Goal: Information Seeking & Learning: Learn about a topic

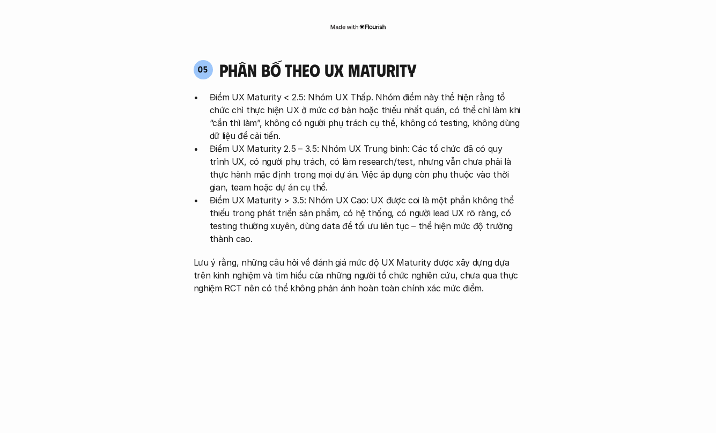
scroll to position [2163, 0]
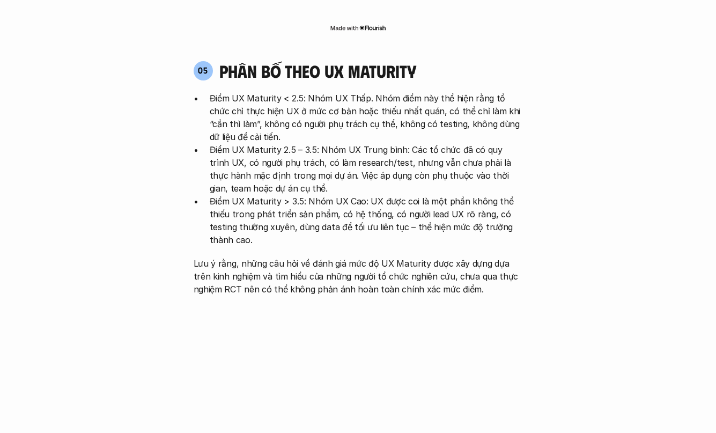
click at [306, 92] on p "Điểm UX Maturity < 2.5: Nhóm UX Thấp. Nhóm điểm này thể hiện rằng tổ chức chỉ t…" at bounding box center [366, 117] width 313 height 51
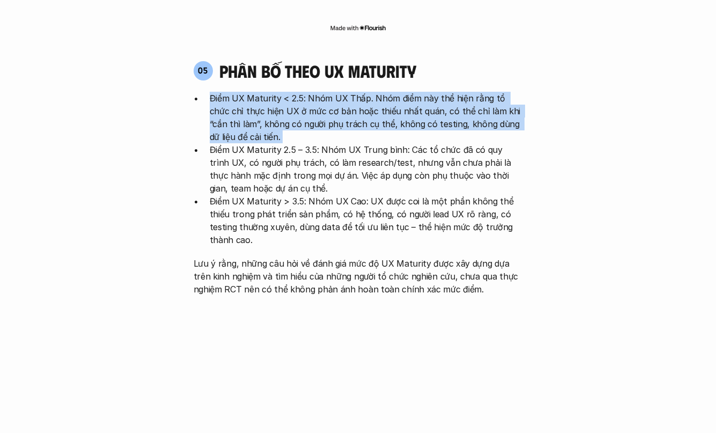
click at [306, 92] on p "Điểm UX Maturity < 2.5: Nhóm UX Thấp. Nhóm điểm này thể hiện rằng tổ chức chỉ t…" at bounding box center [366, 117] width 313 height 51
click at [304, 92] on p "Điểm UX Maturity < 2.5: Nhóm UX Thấp. Nhóm điểm này thể hiện rằng tổ chức chỉ t…" at bounding box center [366, 117] width 313 height 51
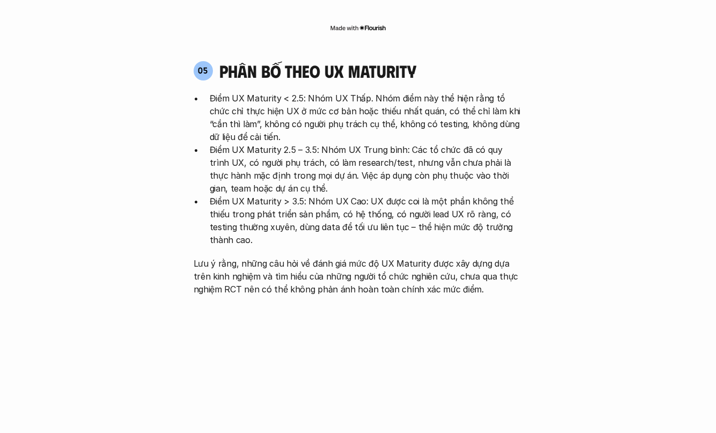
click at [304, 92] on p "Điểm UX Maturity < 2.5: Nhóm UX Thấp. Nhóm điểm này thể hiện rằng tổ chức chỉ t…" at bounding box center [366, 117] width 313 height 51
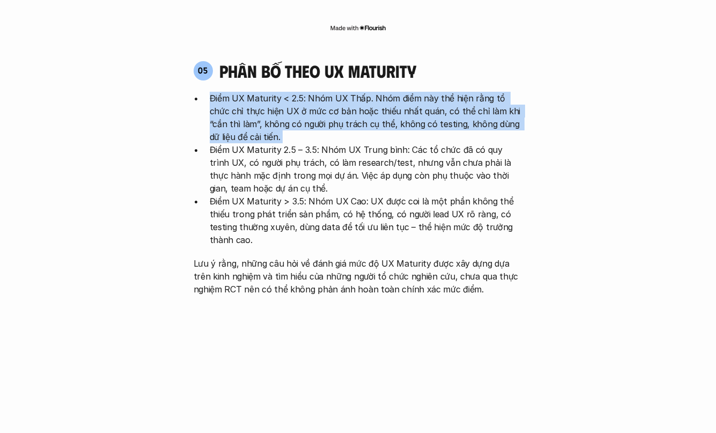
click at [304, 92] on p "Điểm UX Maturity < 2.5: Nhóm UX Thấp. Nhóm điểm này thể hiện rằng tổ chức chỉ t…" at bounding box center [366, 117] width 313 height 51
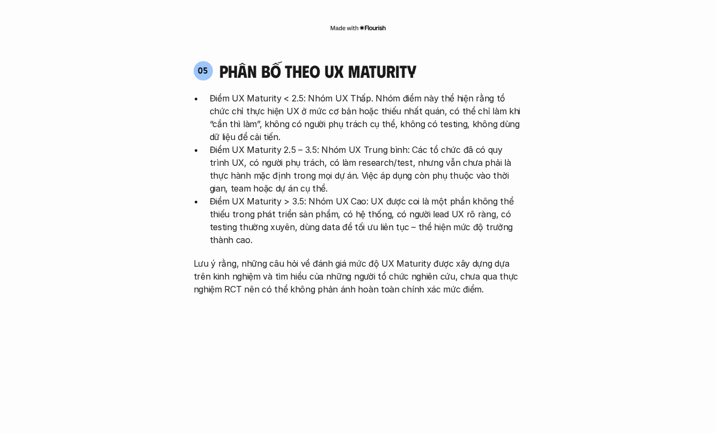
click at [302, 143] on p "Điểm UX Maturity 2.5 – 3.5: Nhóm UX Trung bình: Các tổ chức đã có quy trình UX,…" at bounding box center [366, 168] width 313 height 51
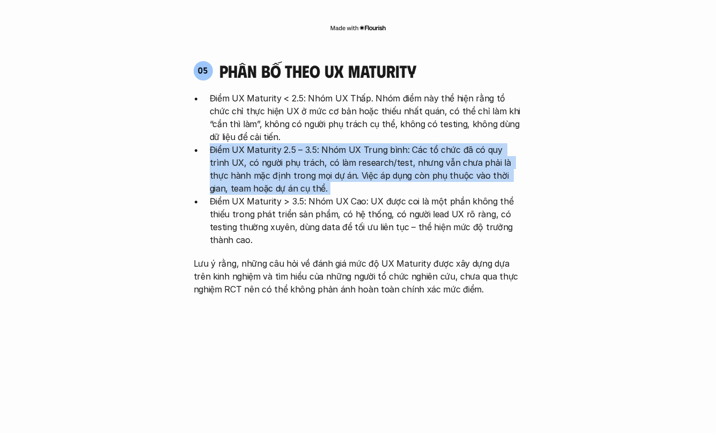
click at [302, 143] on p "Điểm UX Maturity 2.5 – 3.5: Nhóm UX Trung bình: Các tổ chức đã có quy trình UX,…" at bounding box center [366, 168] width 313 height 51
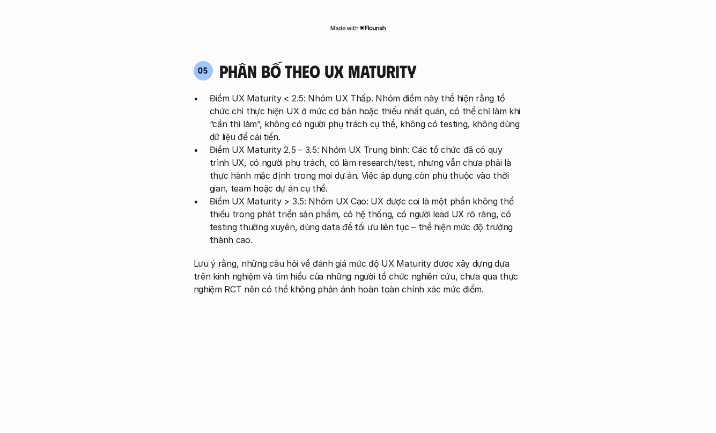
click at [304, 195] on p "Điểm UX Maturity > 3.5: Nhóm UX Cao: UX được coi là một phần không thể thiếu tr…" at bounding box center [366, 220] width 313 height 51
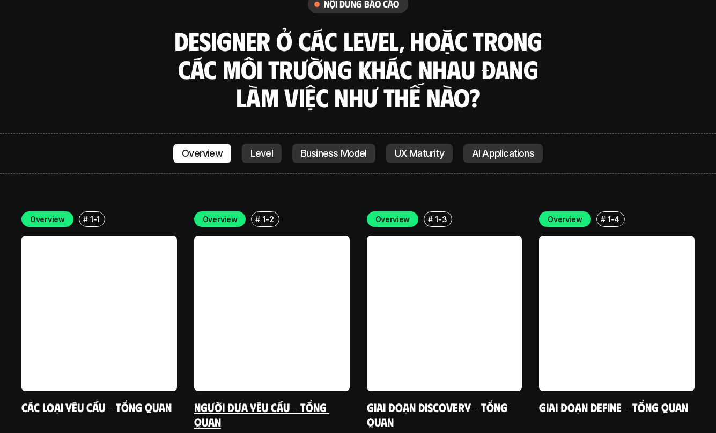
scroll to position [2974, 0]
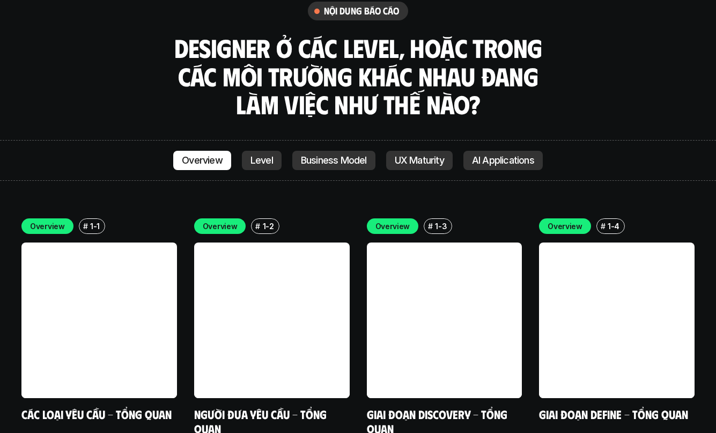
click at [261, 155] on p "Level" at bounding box center [262, 160] width 23 height 11
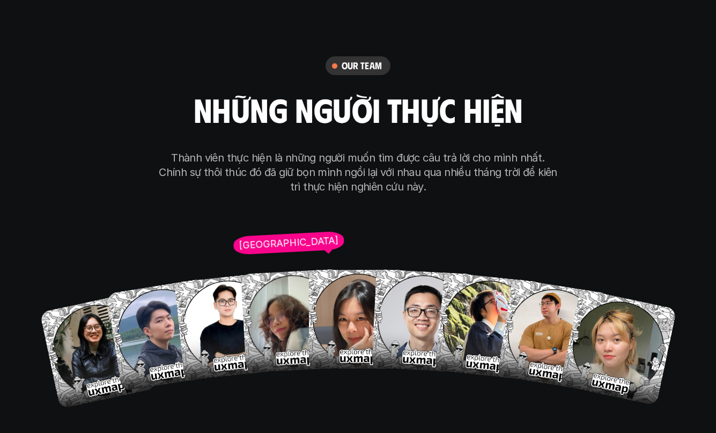
scroll to position [5967, 0]
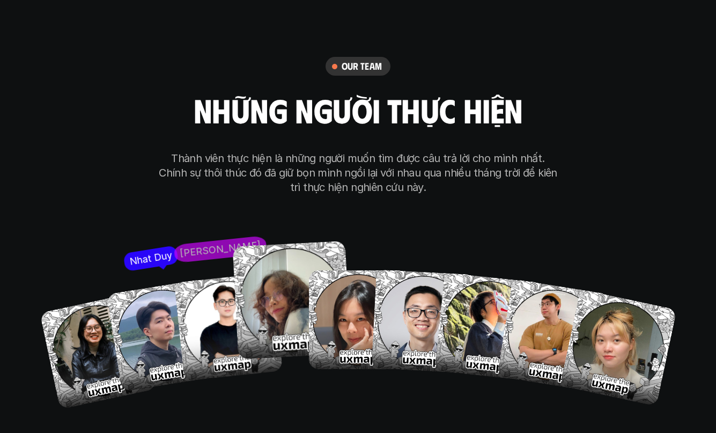
click at [289, 260] on img at bounding box center [292, 300] width 119 height 119
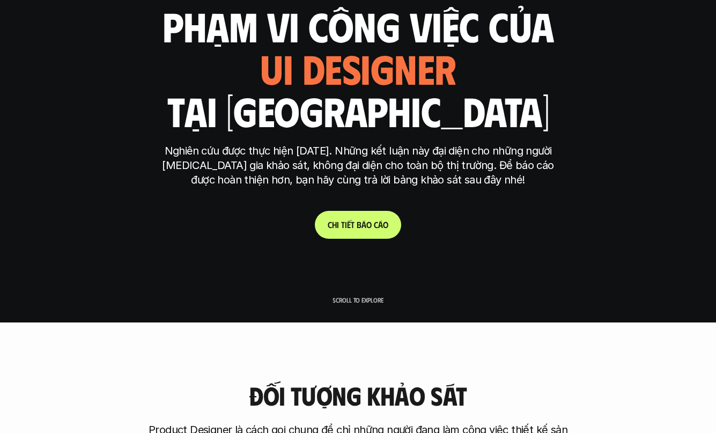
scroll to position [0, 0]
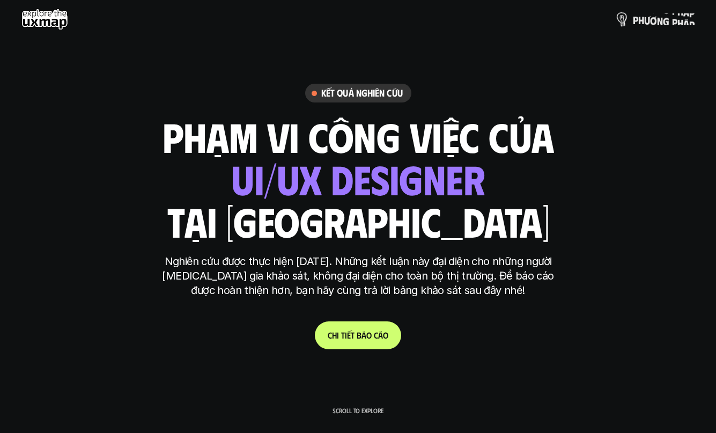
click at [668, 18] on p "p h ư ơ n g p h á p" at bounding box center [664, 19] width 62 height 12
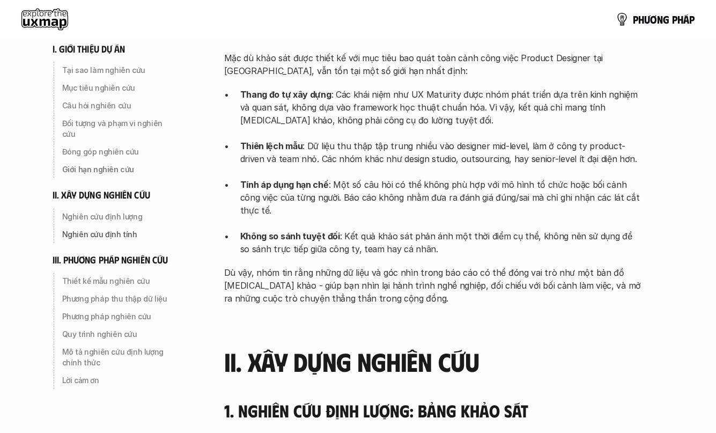
scroll to position [381, 0]
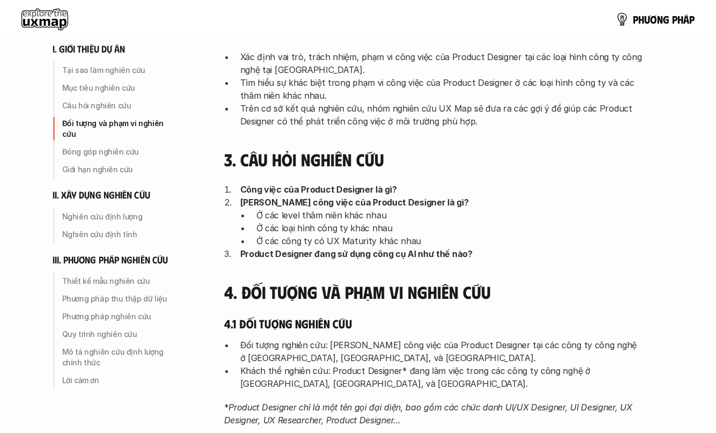
click at [50, 19] on use at bounding box center [44, 19] width 47 height 21
